Goal: Transaction & Acquisition: Purchase product/service

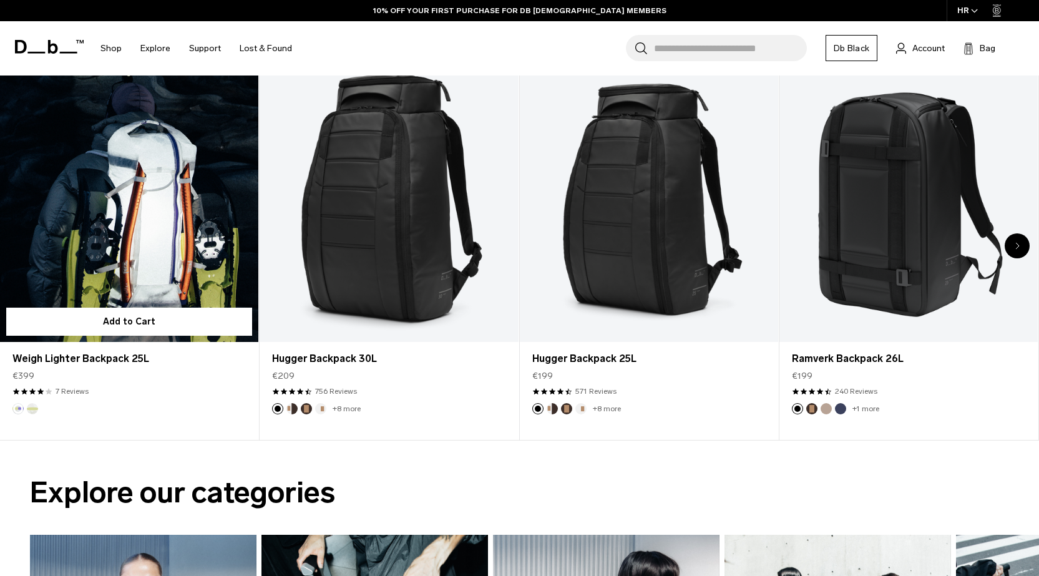
scroll to position [562, 0]
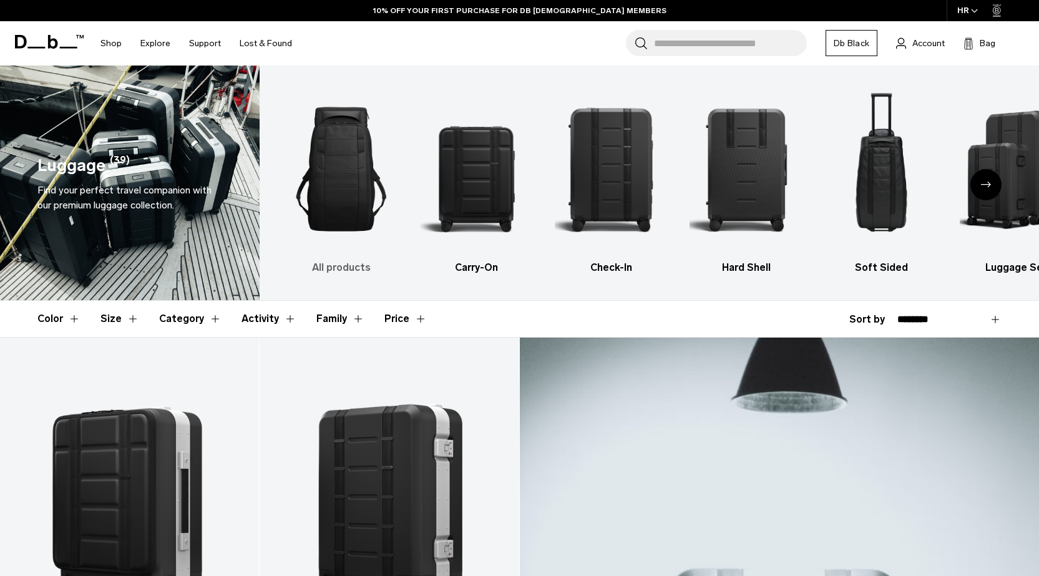
click at [354, 225] on img "1 / 6" at bounding box center [341, 169] width 113 height 170
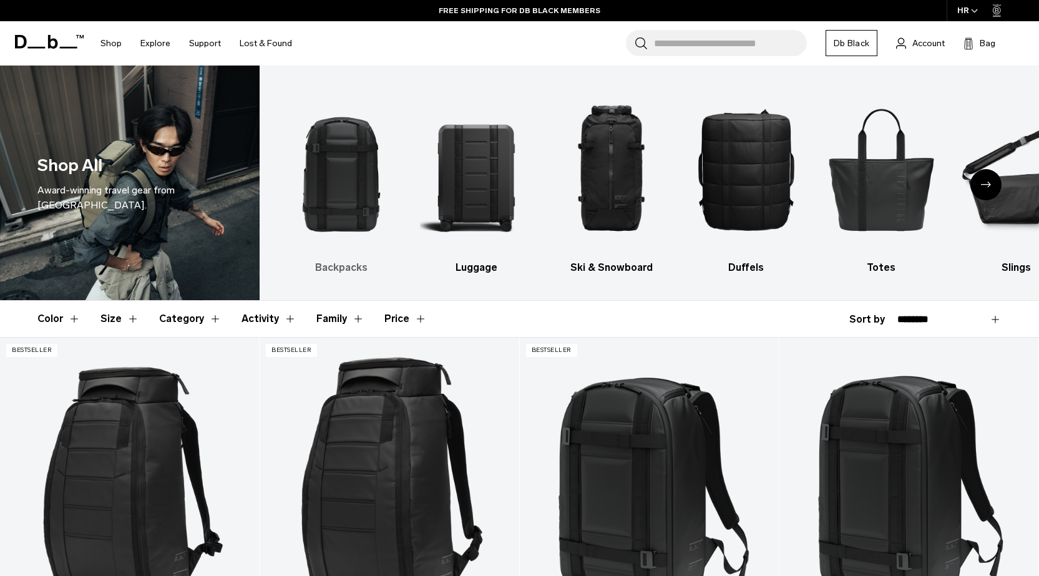
click at [365, 205] on img "1 / 10" at bounding box center [341, 169] width 113 height 170
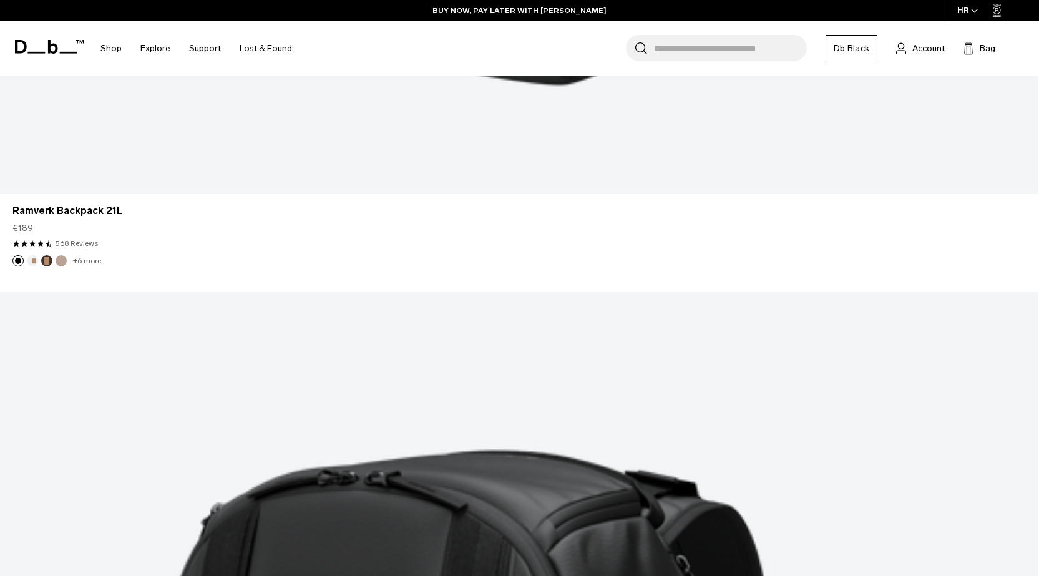
scroll to position [3807, 0]
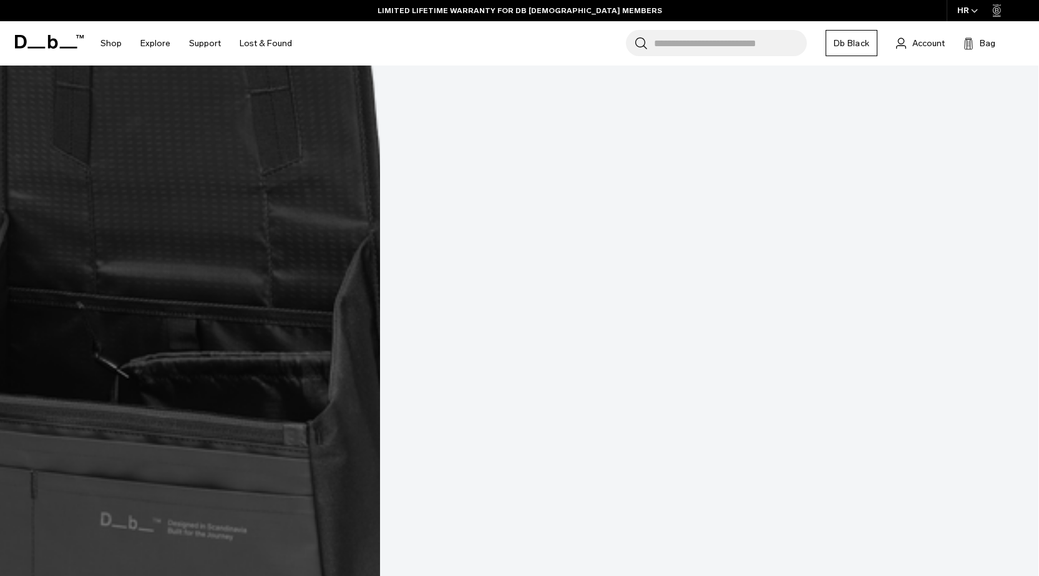
scroll to position [5664, 0]
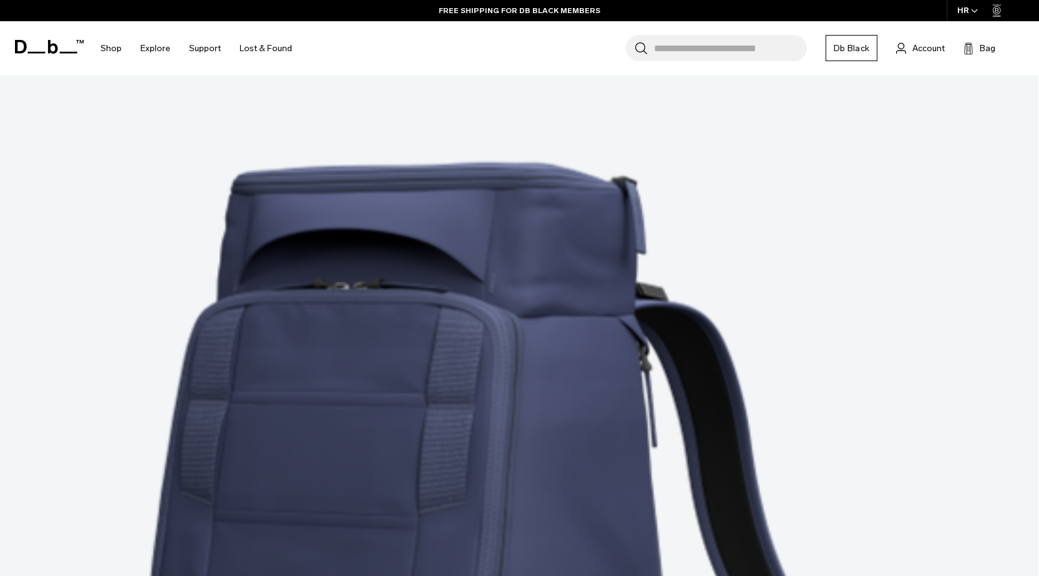
scroll to position [7910, 0]
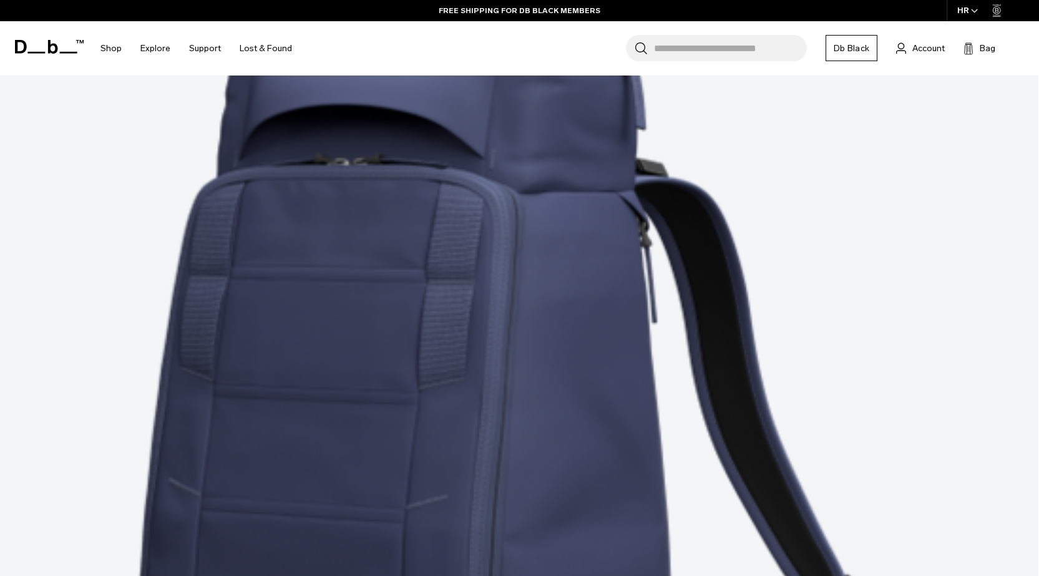
drag, startPoint x: 517, startPoint y: 188, endPoint x: 316, endPoint y: 310, distance: 234.6
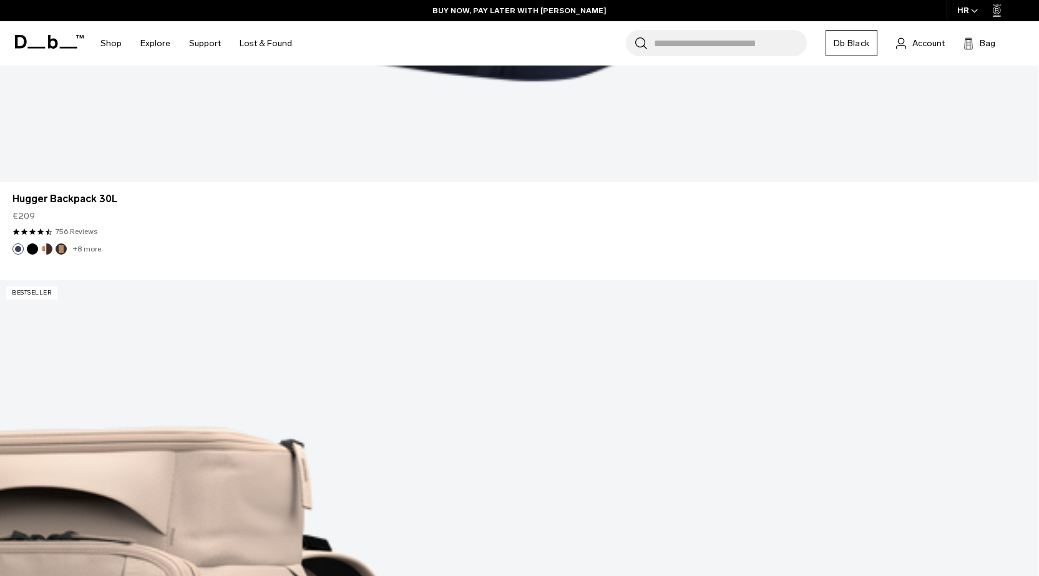
scroll to position [8783, 0]
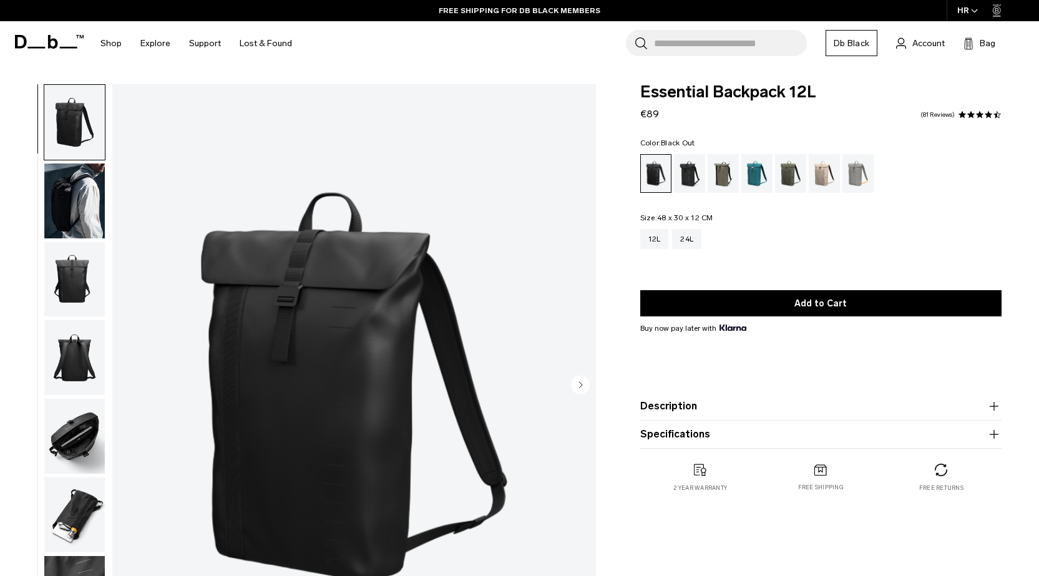
click at [79, 187] on img "button" at bounding box center [74, 200] width 61 height 75
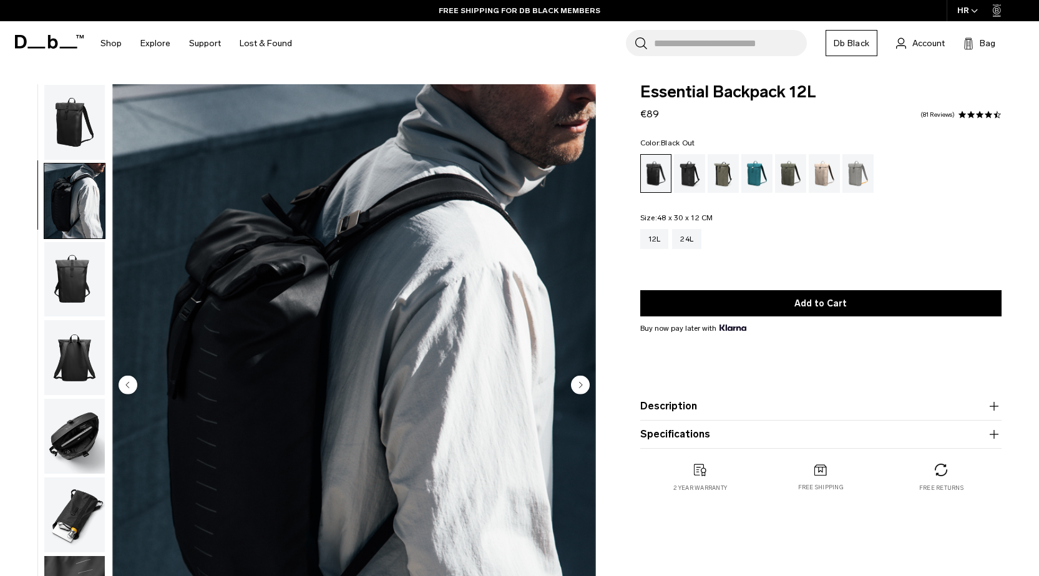
scroll to position [21, 0]
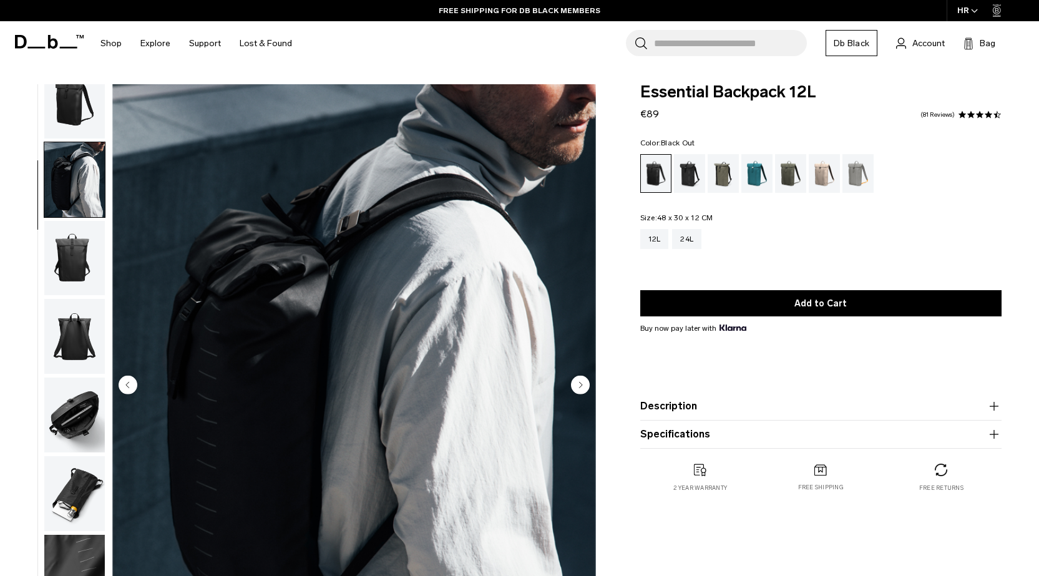
click at [79, 250] on img "button" at bounding box center [74, 258] width 61 height 75
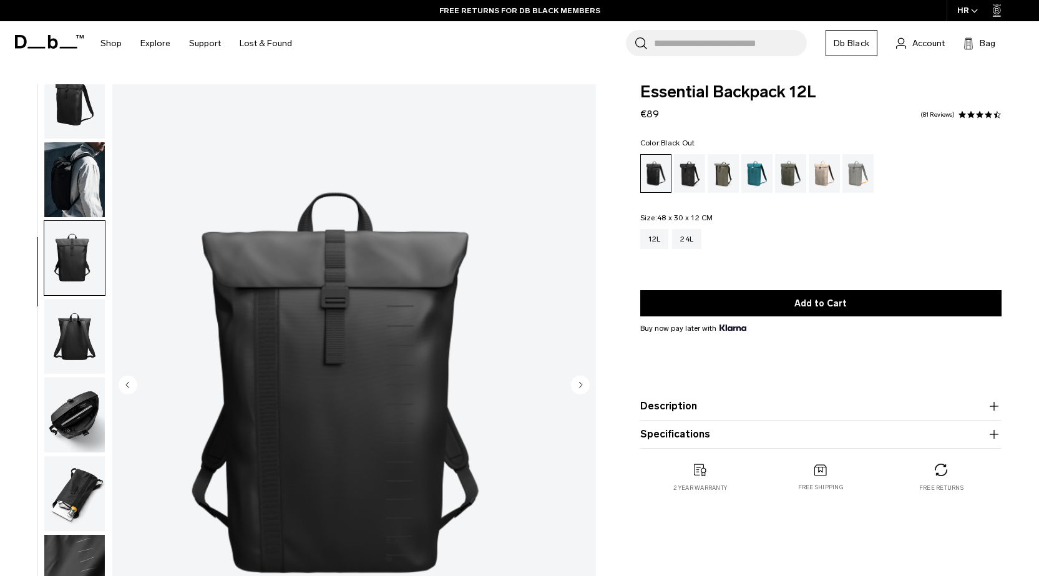
click at [73, 327] on img "button" at bounding box center [74, 336] width 61 height 75
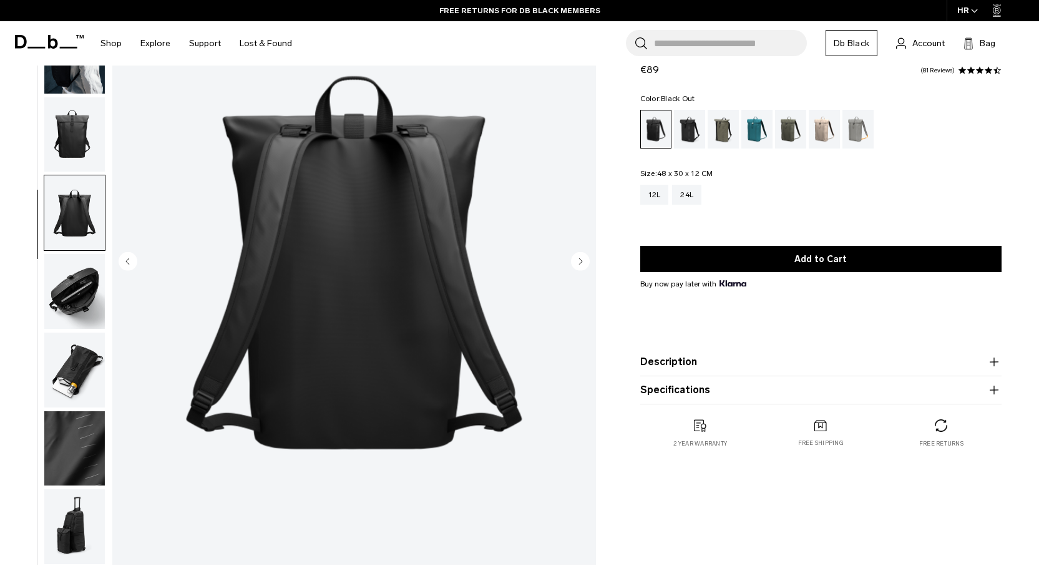
scroll to position [125, 0]
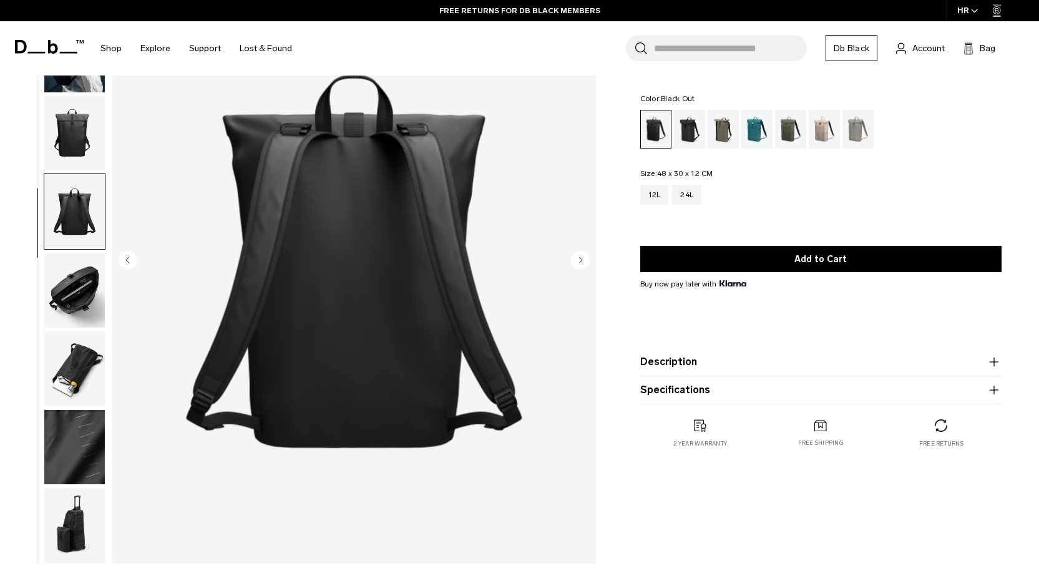
click at [90, 307] on img "button" at bounding box center [74, 290] width 61 height 75
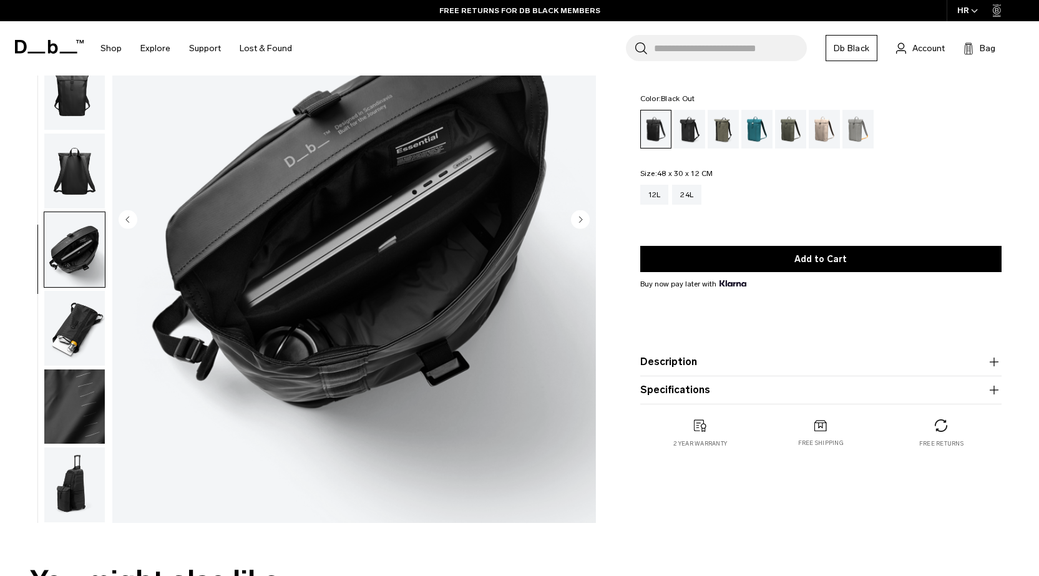
scroll to position [187, 0]
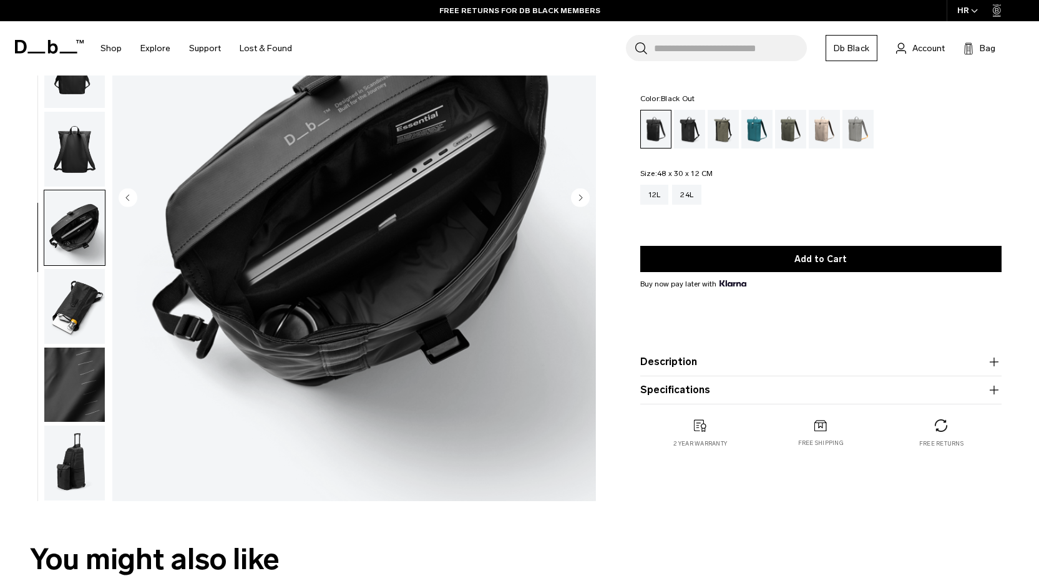
click at [90, 307] on img "button" at bounding box center [74, 306] width 61 height 75
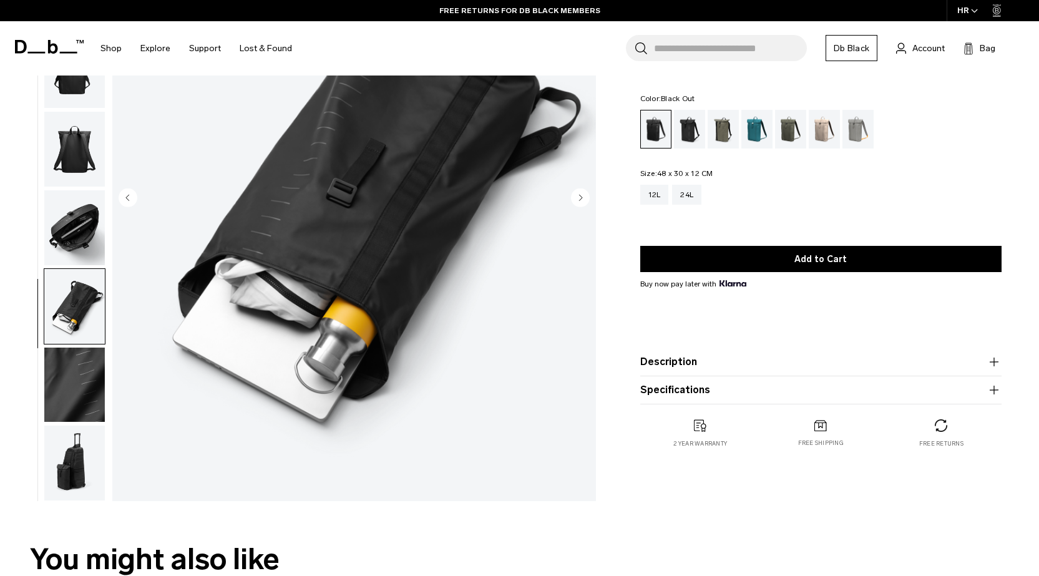
click at [61, 363] on img "button" at bounding box center [74, 385] width 61 height 75
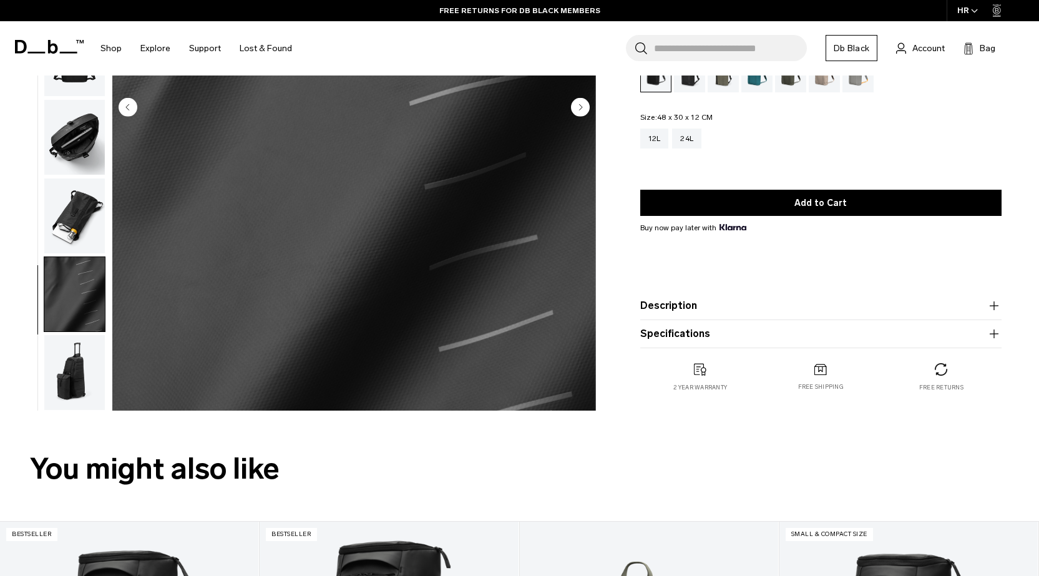
scroll to position [374, 0]
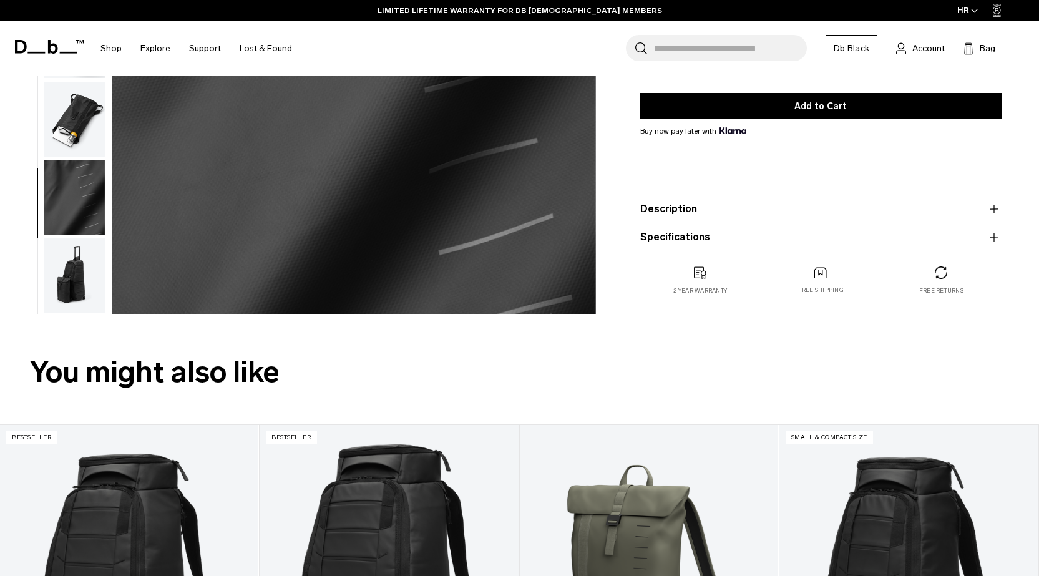
click at [76, 257] on img "button" at bounding box center [74, 275] width 61 height 75
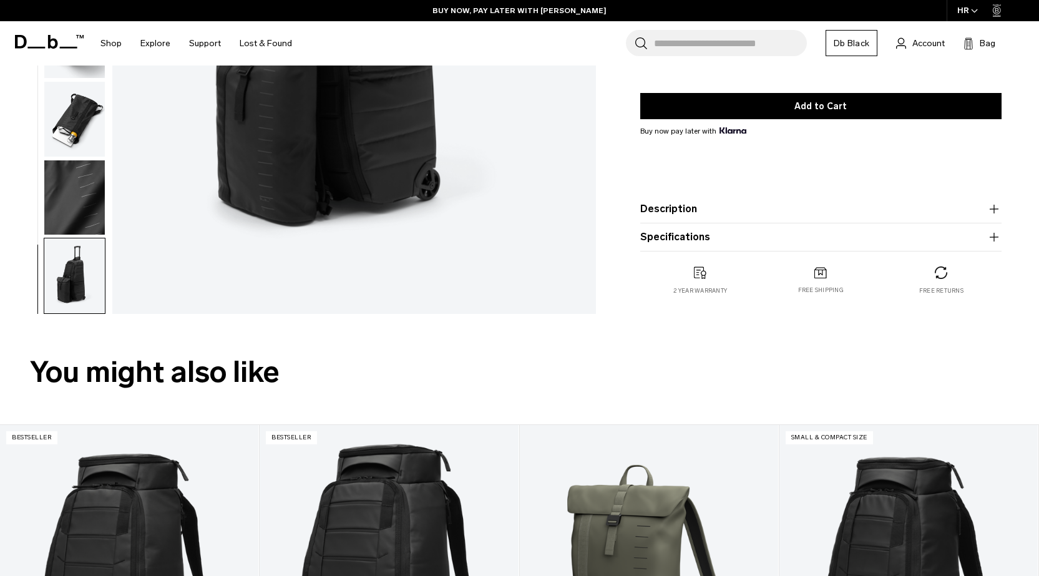
scroll to position [0, 0]
